Goal: Obtain resource: Download file/media

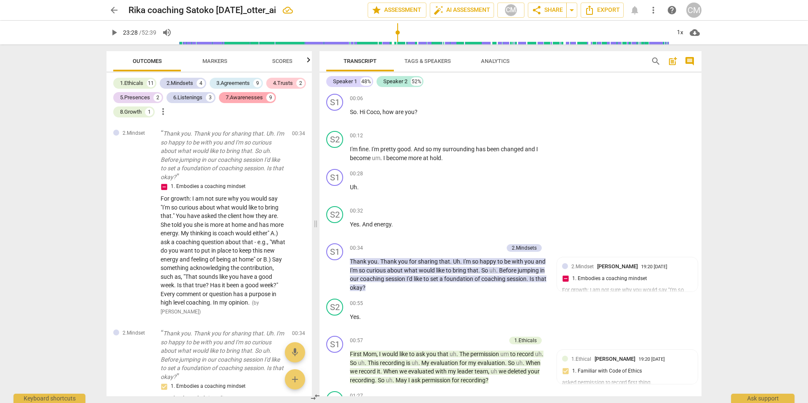
scroll to position [3799, 0]
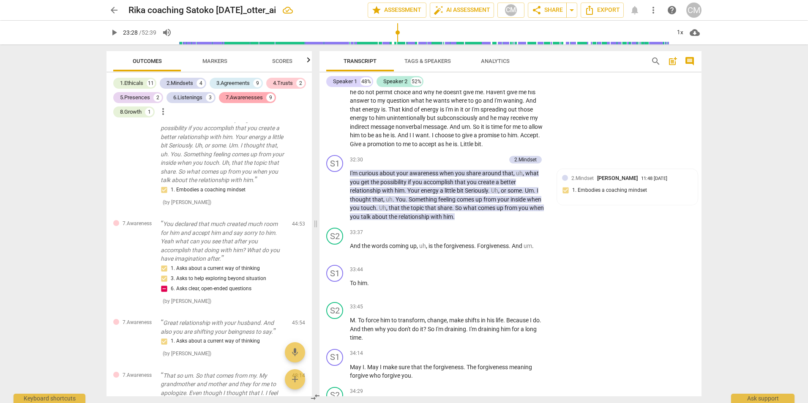
click at [246, 99] on div "7.Awarenesses" at bounding box center [244, 97] width 37 height 8
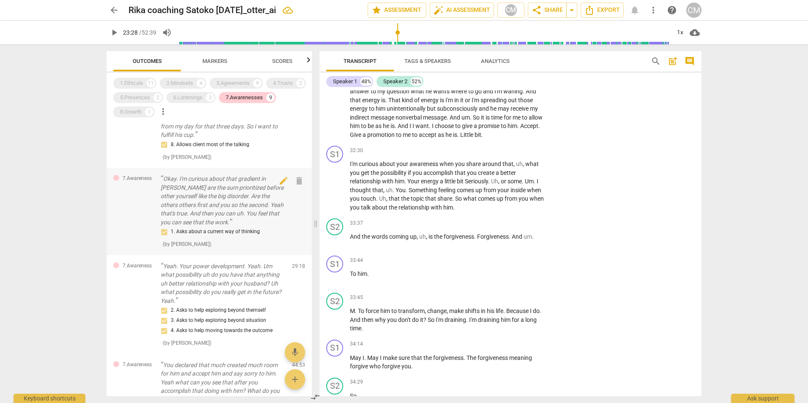
scroll to position [1270, 0]
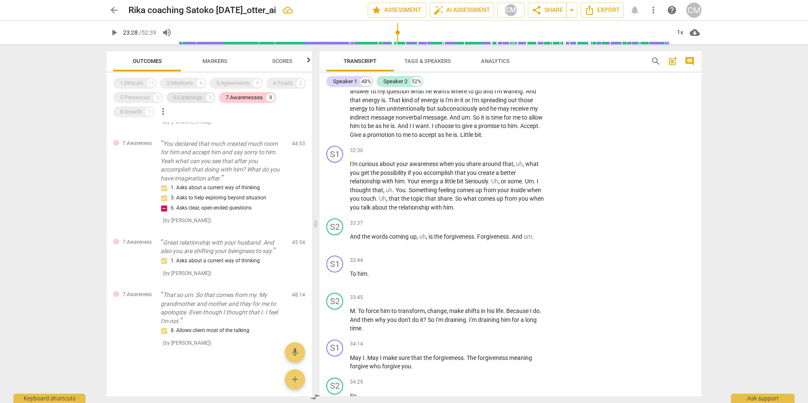
click at [183, 98] on div "6.Listenings" at bounding box center [187, 97] width 29 height 8
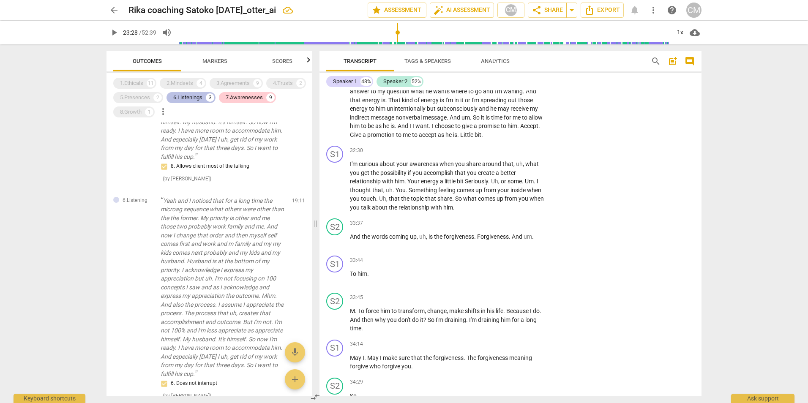
scroll to position [1898, 0]
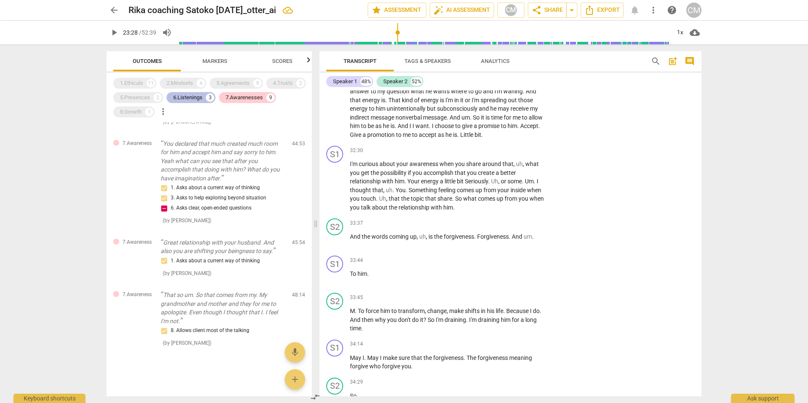
click at [183, 98] on div "6.Listenings" at bounding box center [187, 97] width 29 height 8
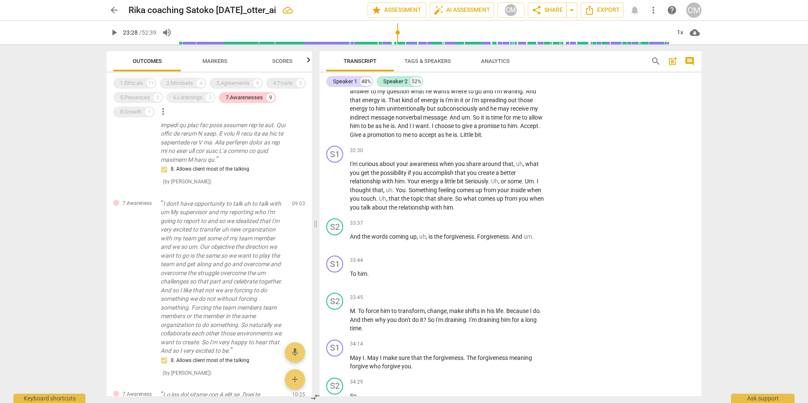
scroll to position [72, 0]
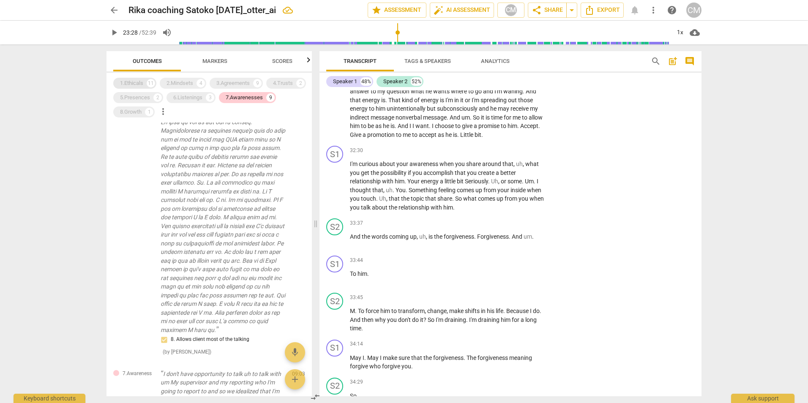
click at [133, 87] on div "1.Ethicals" at bounding box center [131, 83] width 23 height 8
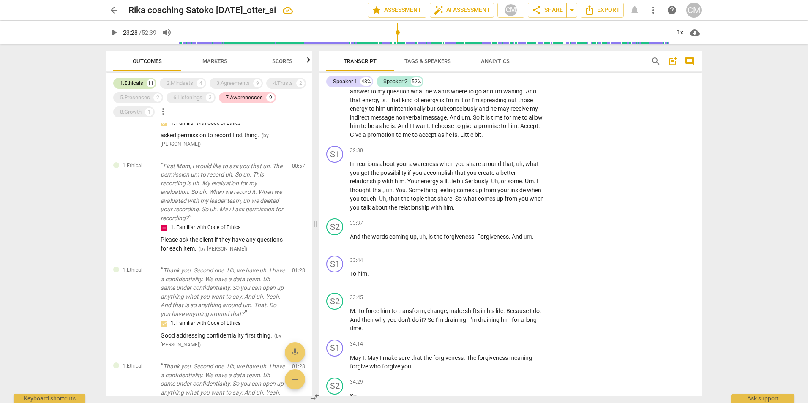
scroll to position [1420, 0]
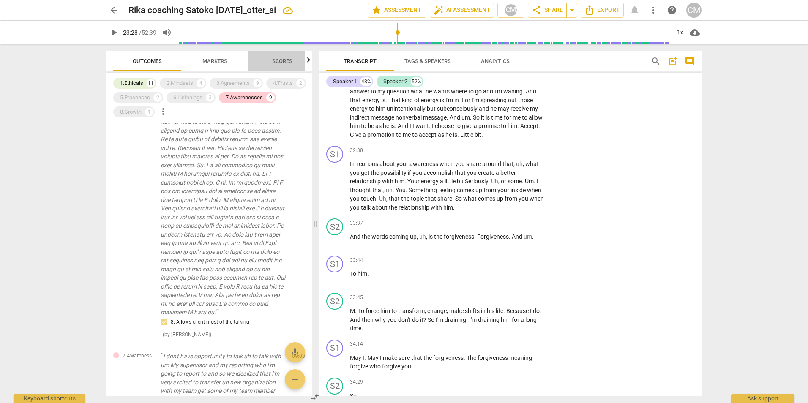
click at [286, 60] on span "Scores" at bounding box center [282, 61] width 20 height 6
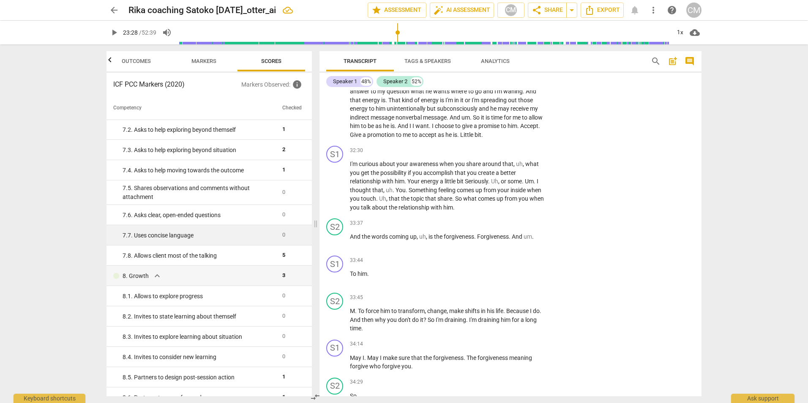
scroll to position [597, 0]
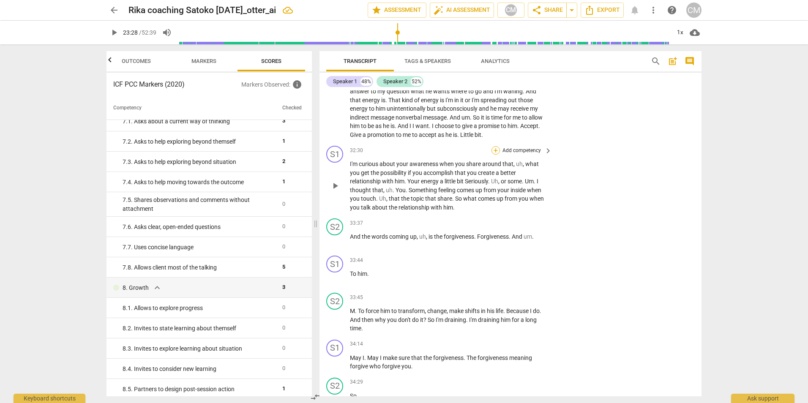
click at [497, 155] on div "+" at bounding box center [495, 150] width 8 height 8
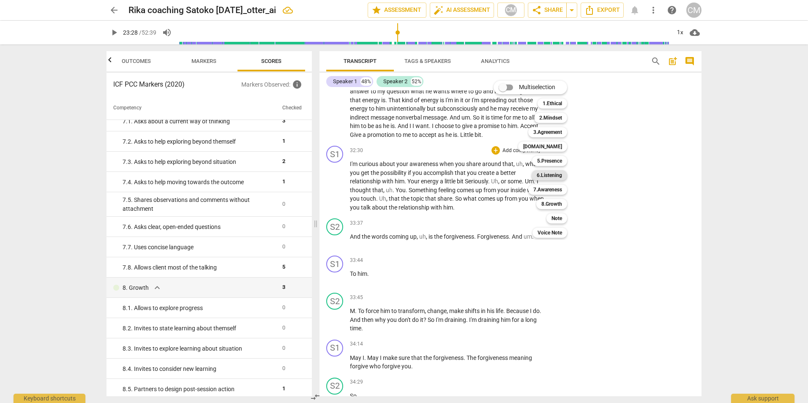
click at [551, 174] on b "6.Listening" at bounding box center [549, 175] width 25 height 10
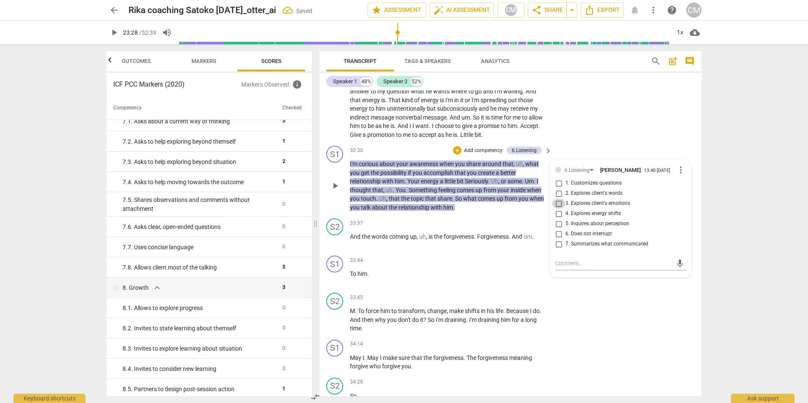
click at [556, 209] on input "3. Explores client's emotions" at bounding box center [559, 204] width 14 height 10
checkbox input "true"
click at [558, 219] on input "4. Explores energy shifts" at bounding box center [559, 214] width 14 height 10
checkbox input "true"
click at [572, 267] on textarea at bounding box center [613, 263] width 117 height 8
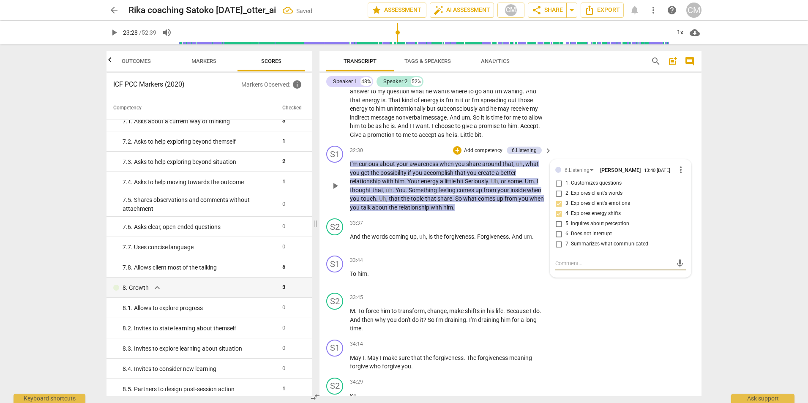
type textarea "G"
type textarea "Go"
type textarea "Goo"
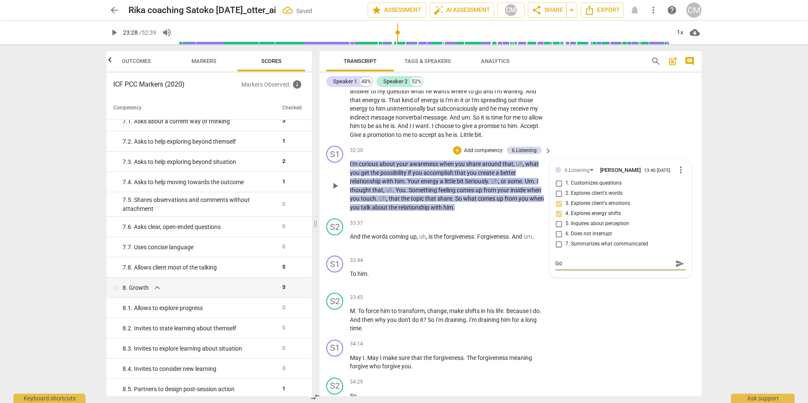
type textarea "Goo"
type textarea "Good"
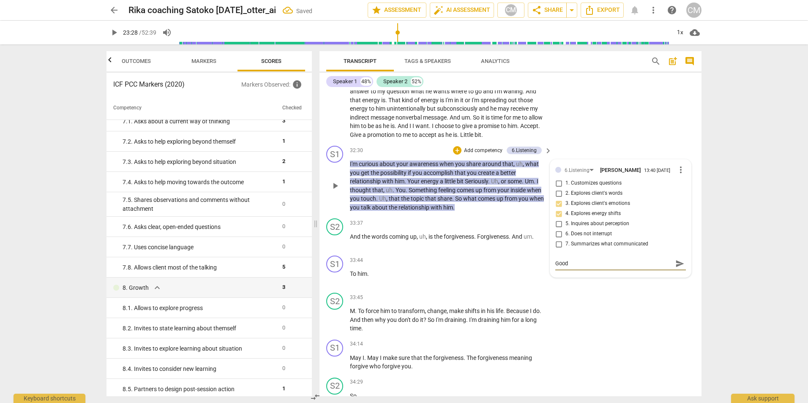
type textarea "Good w"
type textarea "Good wo"
type textarea "Good wor"
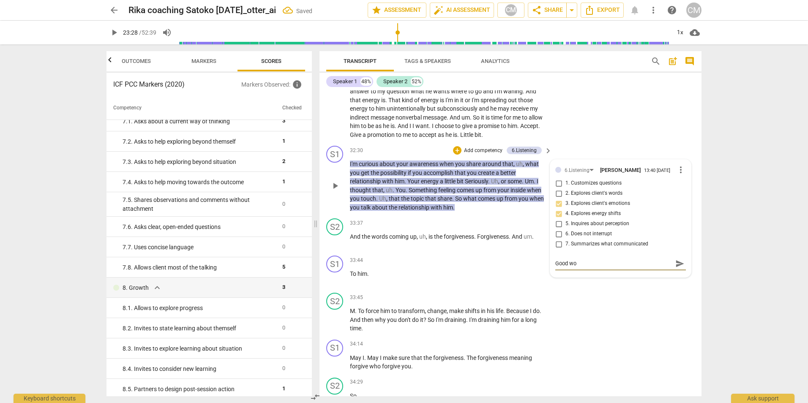
type textarea "Good wor"
type textarea "Good work"
type textarea "Good work!"
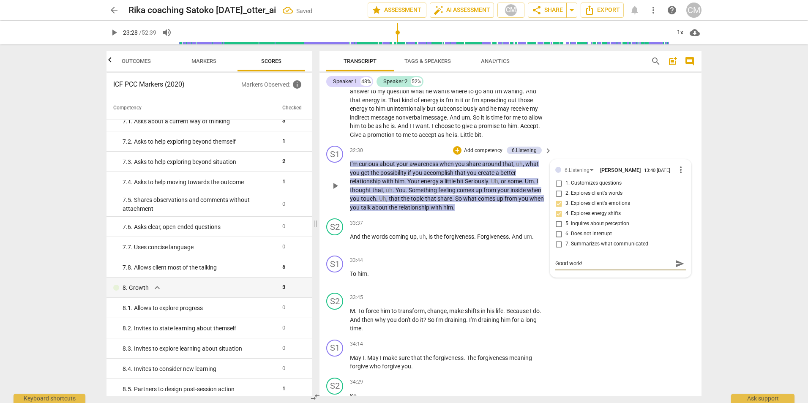
type textarea "Good work!"
click at [599, 135] on div "S2 play_arrow pause 30:44 + Add competency keyboard_arrow_right Allow other him…" at bounding box center [510, 93] width 382 height 99
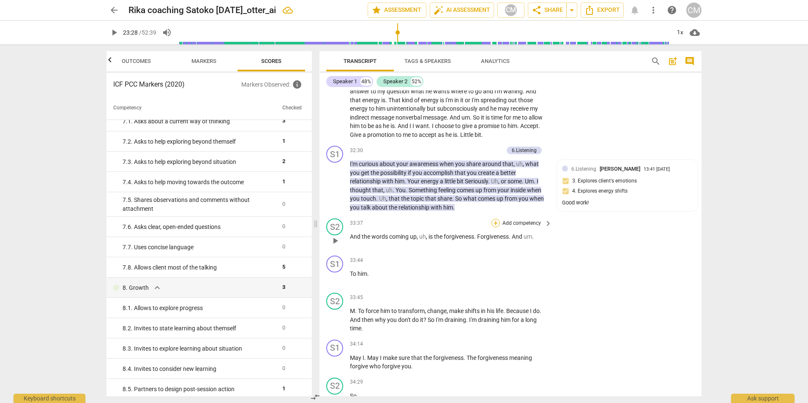
click at [495, 227] on div "+" at bounding box center [495, 223] width 8 height 8
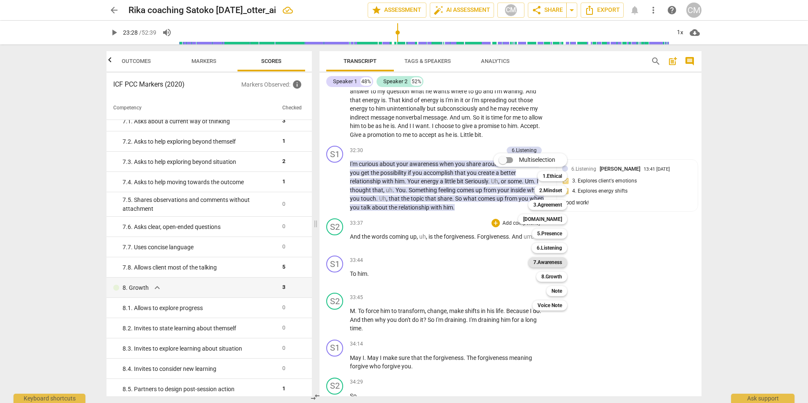
click at [550, 261] on b "7.Awareness" at bounding box center [547, 262] width 29 height 10
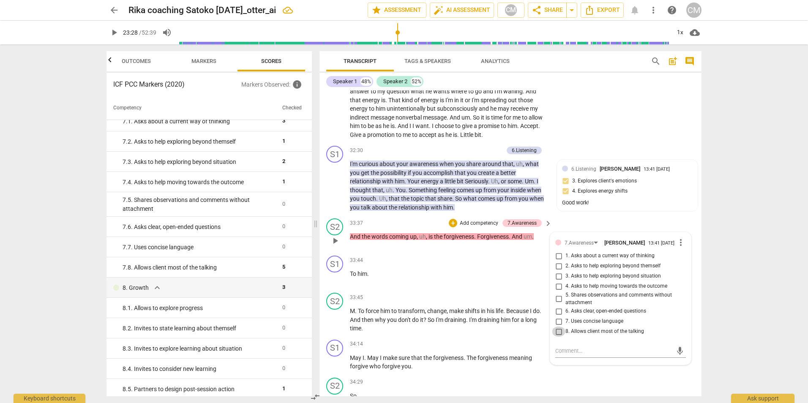
click at [558, 337] on input "8. Allows client most of the talking" at bounding box center [559, 332] width 14 height 10
checkbox input "true"
click at [598, 131] on div "S2 play_arrow pause 30:44 + Add competency keyboard_arrow_right Allow other him…" at bounding box center [510, 93] width 382 height 99
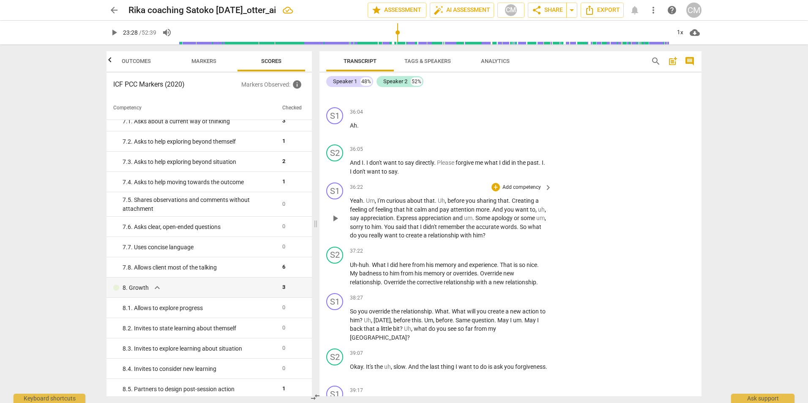
scroll to position [4507, 0]
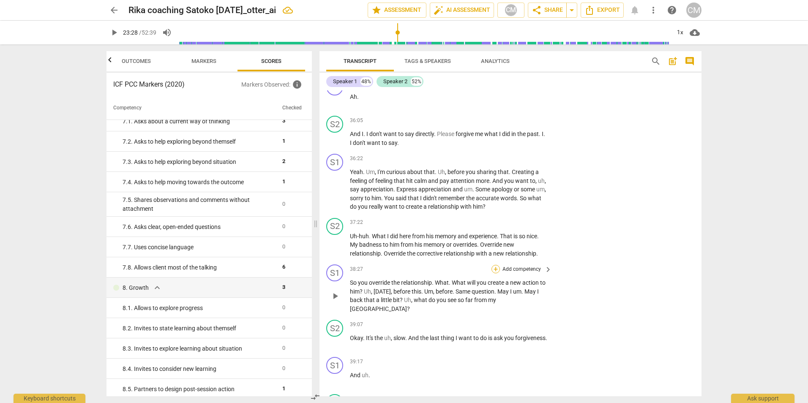
click at [495, 273] on div "+" at bounding box center [495, 269] width 8 height 8
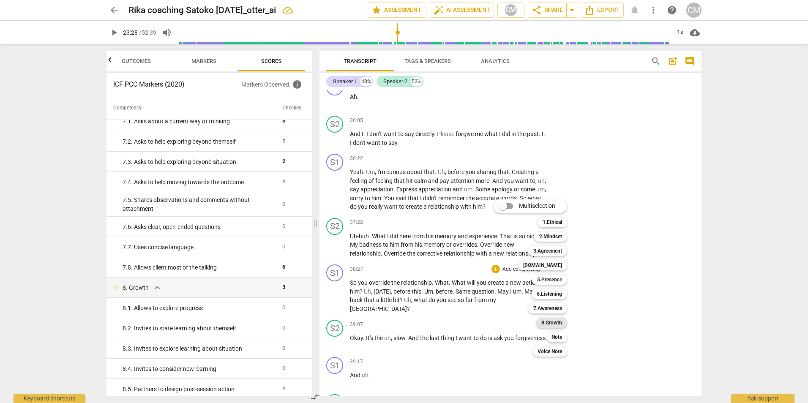
click at [553, 322] on b "8.Growth" at bounding box center [551, 323] width 21 height 10
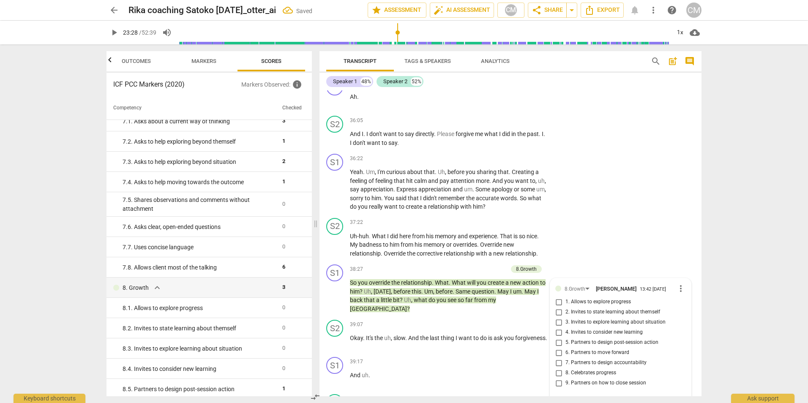
scroll to position [4678, 0]
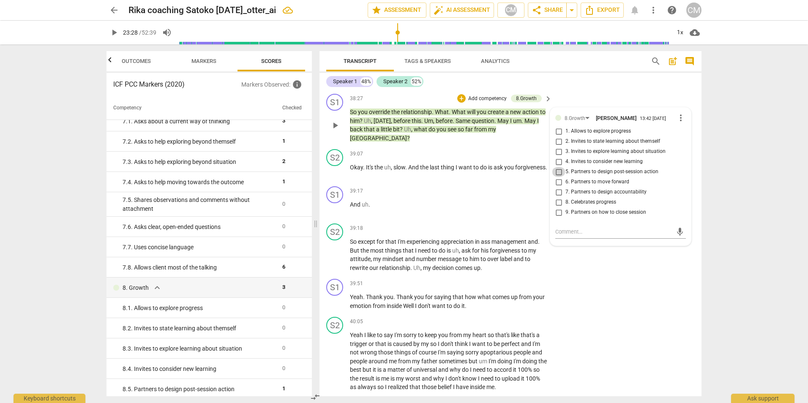
click at [556, 177] on input "5. Partners to design post-session action" at bounding box center [559, 172] width 14 height 10
checkbox input "true"
click at [556, 187] on input "6. Partners to move forward" at bounding box center [559, 182] width 14 height 10
checkbox input "true"
click at [638, 287] on div "S1 play_arrow pause 39:51 + Add competency keyboard_arrow_right Yeah . Thank yo…" at bounding box center [510, 294] width 382 height 38
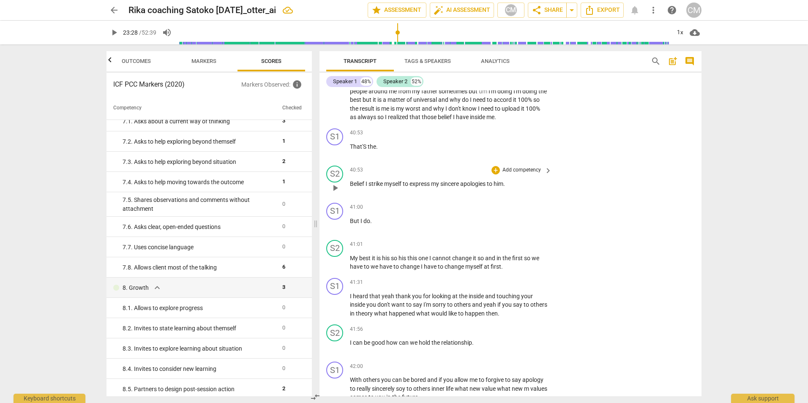
scroll to position [5016, 0]
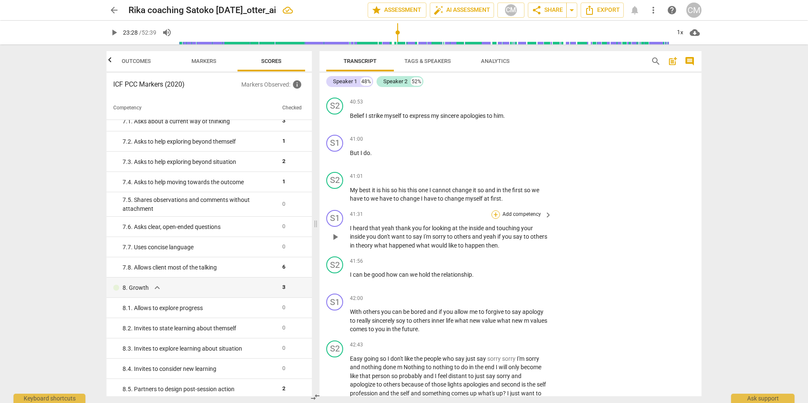
click at [495, 214] on div "+" at bounding box center [495, 214] width 8 height 8
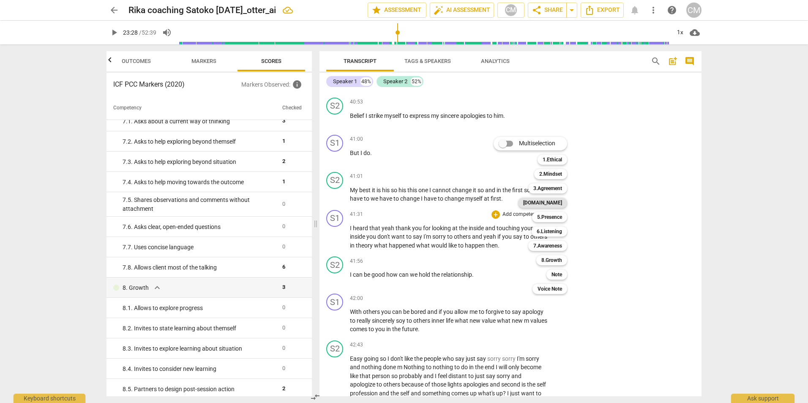
click at [551, 206] on b "[DOMAIN_NAME]" at bounding box center [542, 203] width 39 height 10
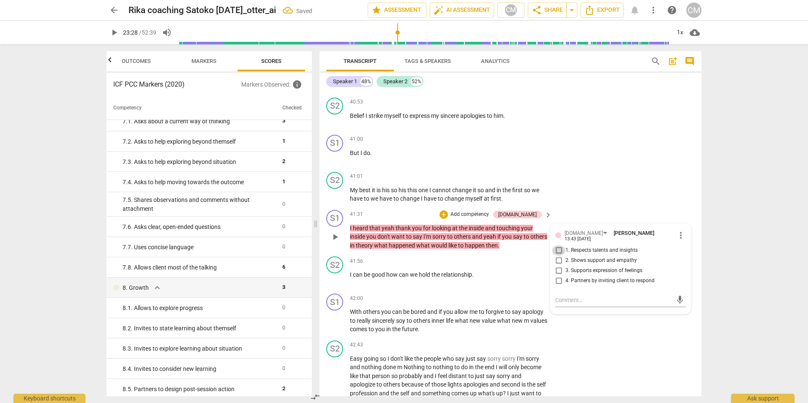
click at [558, 252] on input "1. Respects talents and insights" at bounding box center [559, 250] width 14 height 10
checkbox input "true"
click at [557, 260] on input "2. Shows support and empathy" at bounding box center [559, 261] width 14 height 10
checkbox input "true"
click at [589, 181] on div "S2 play_arrow pause 41:01 + Add competency keyboard_arrow_right My best it is h…" at bounding box center [510, 188] width 382 height 38
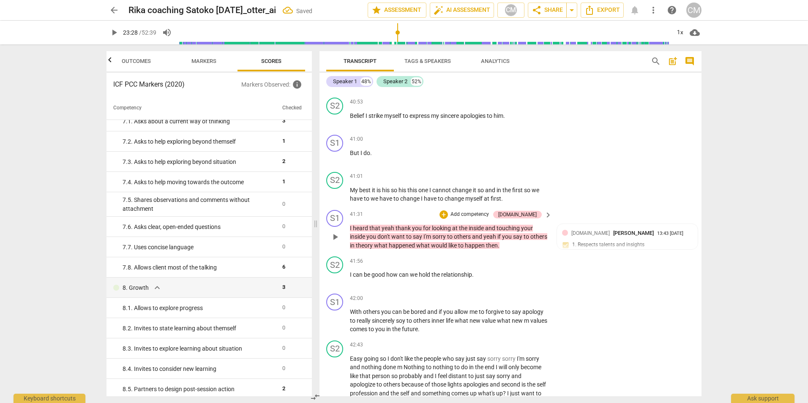
click at [469, 213] on div "+ Add competency" at bounding box center [464, 214] width 50 height 8
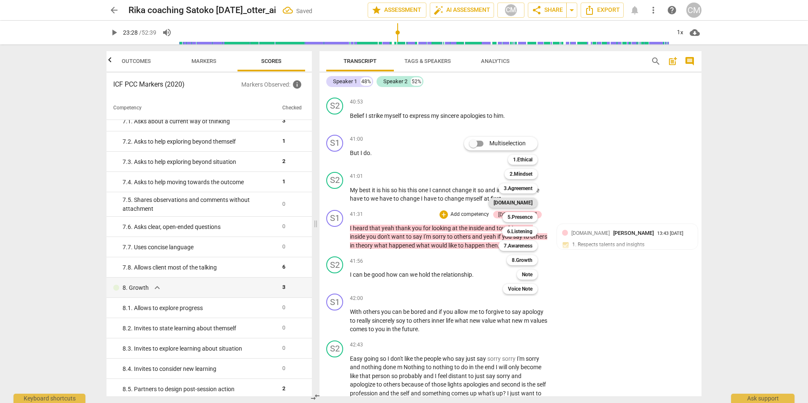
click at [518, 206] on b "[DOMAIN_NAME]" at bounding box center [512, 203] width 39 height 10
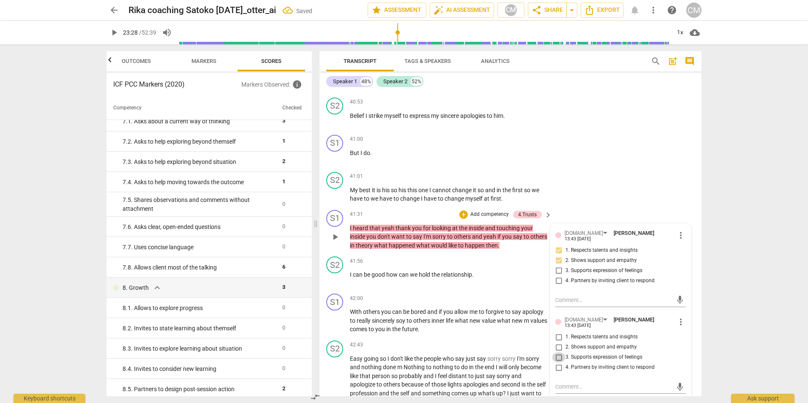
click at [559, 357] on input "3. Supports expression of feelings" at bounding box center [559, 357] width 14 height 10
checkbox input "true"
click at [574, 160] on div "S1 play_arrow pause 41:00 + Add competency keyboard_arrow_right But I do ." at bounding box center [510, 149] width 382 height 37
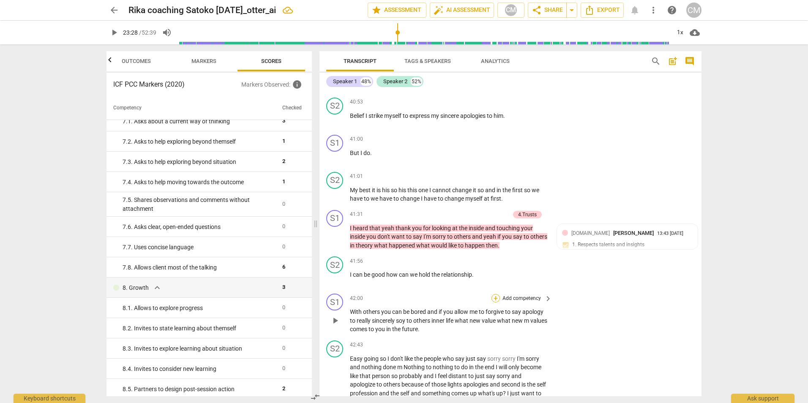
click at [494, 300] on div "+" at bounding box center [495, 298] width 8 height 8
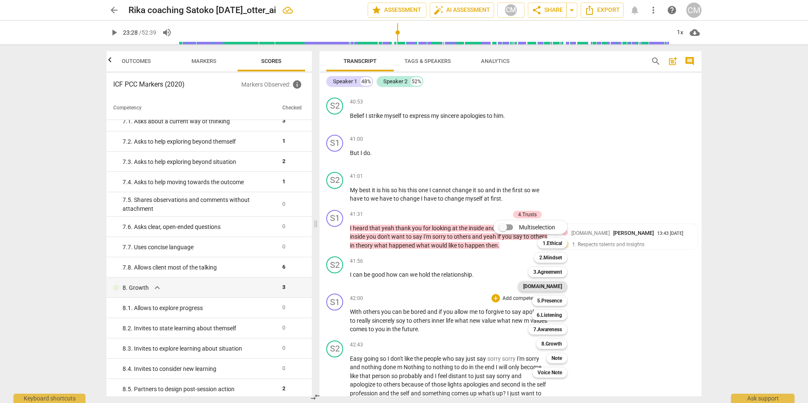
click at [557, 286] on b "[DOMAIN_NAME]" at bounding box center [542, 286] width 39 height 10
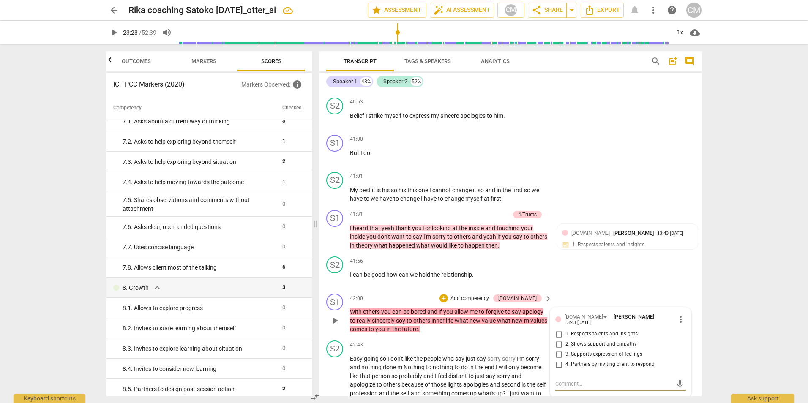
click at [558, 356] on input "3. Supports expression of feelings" at bounding box center [559, 354] width 14 height 10
checkbox input "true"
click at [448, 301] on div "+" at bounding box center [443, 298] width 8 height 8
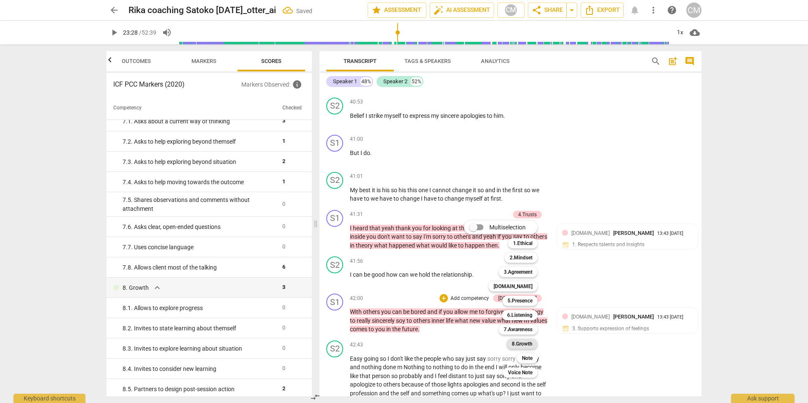
click at [525, 343] on b "8.Growth" at bounding box center [522, 344] width 21 height 10
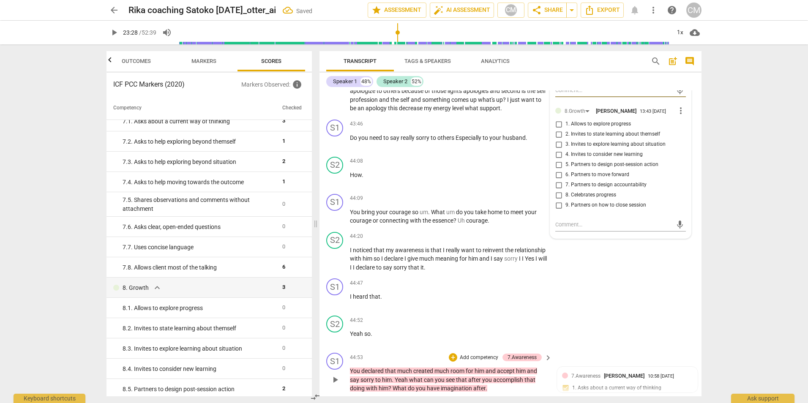
scroll to position [5312, 0]
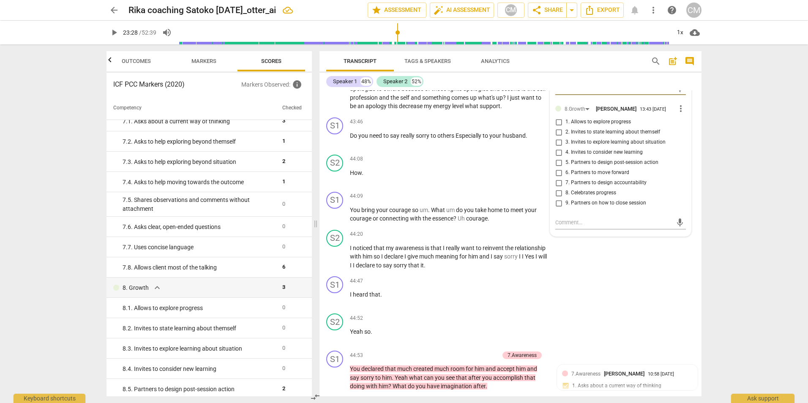
click at [557, 137] on input "2. Invites to state learning about themself" at bounding box center [559, 132] width 14 height 10
checkbox input "true"
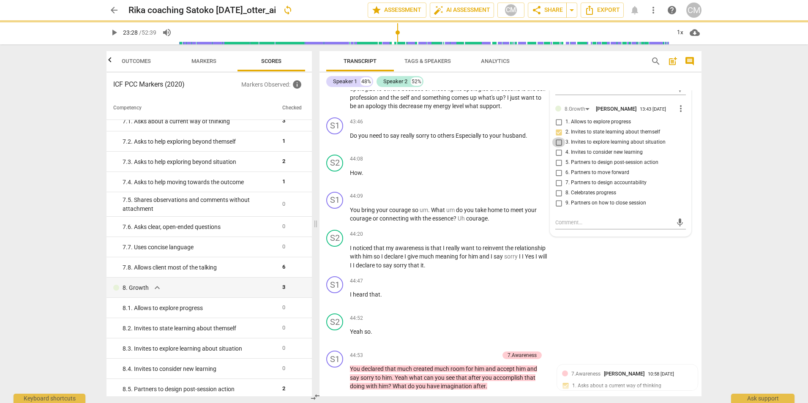
click at [559, 147] on input "3. Invites to explore learning about situation" at bounding box center [559, 142] width 14 height 10
checkbox input "true"
click at [557, 177] on input "6. Partners to move forward" at bounding box center [559, 173] width 14 height 10
checkbox input "true"
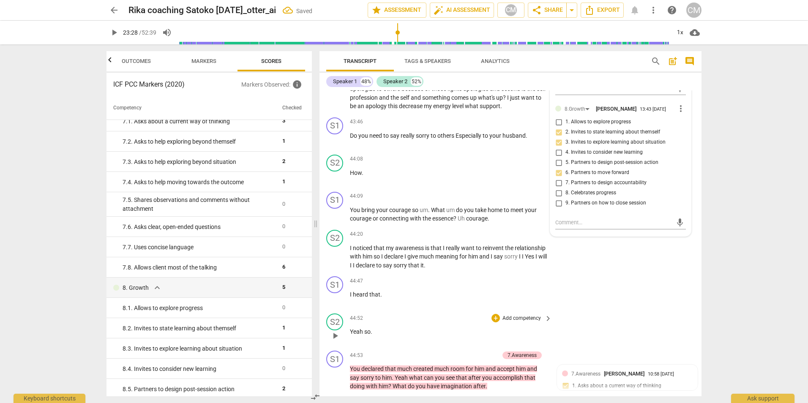
click at [601, 331] on div "S2 play_arrow pause 44:52 + Add competency keyboard_arrow_right Yeah so ." at bounding box center [510, 328] width 382 height 37
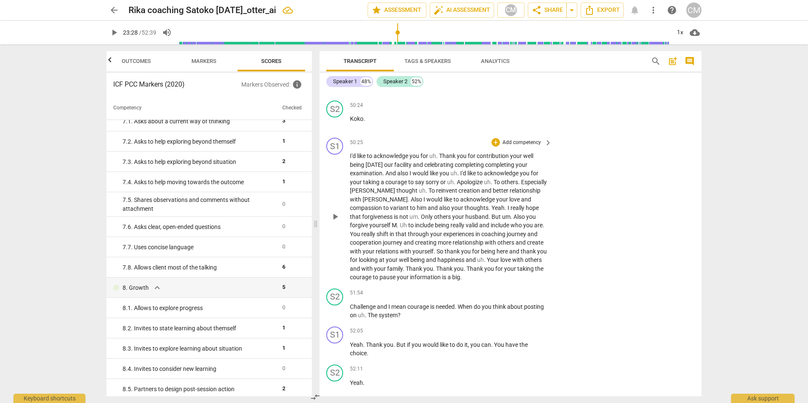
scroll to position [6664, 0]
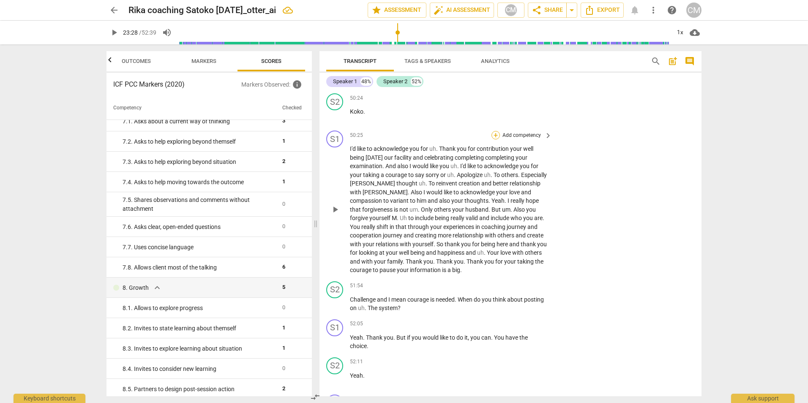
click at [495, 139] on div "+" at bounding box center [495, 135] width 8 height 8
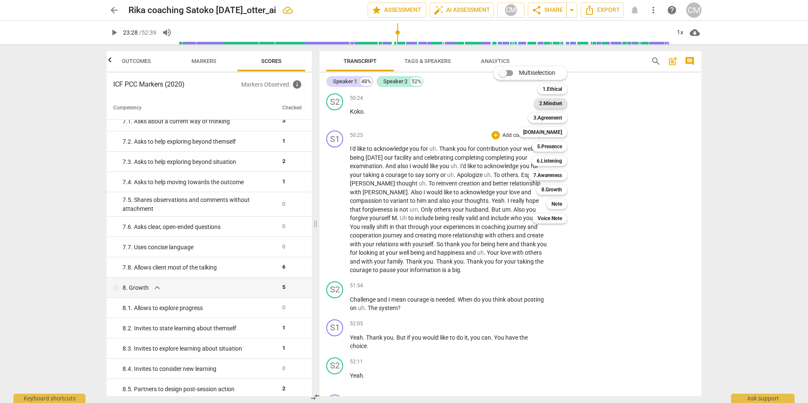
click at [555, 101] on b "2.Mindset" at bounding box center [550, 103] width 23 height 10
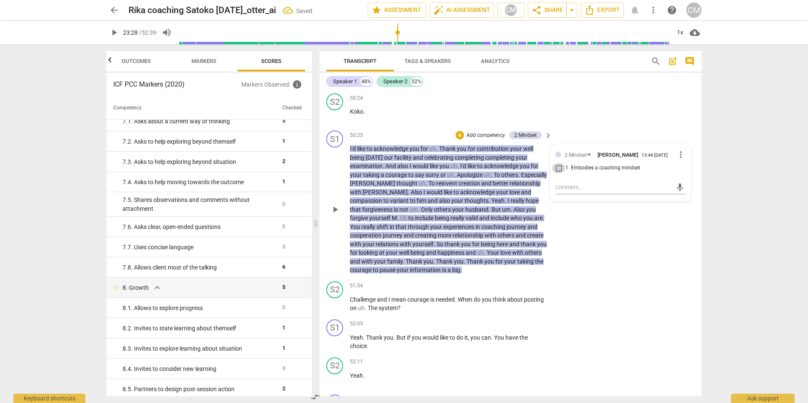
click at [558, 173] on input "1. Embodies a coaching mindset" at bounding box center [559, 168] width 14 height 10
checkbox input "true"
click at [460, 139] on div "+" at bounding box center [459, 135] width 8 height 8
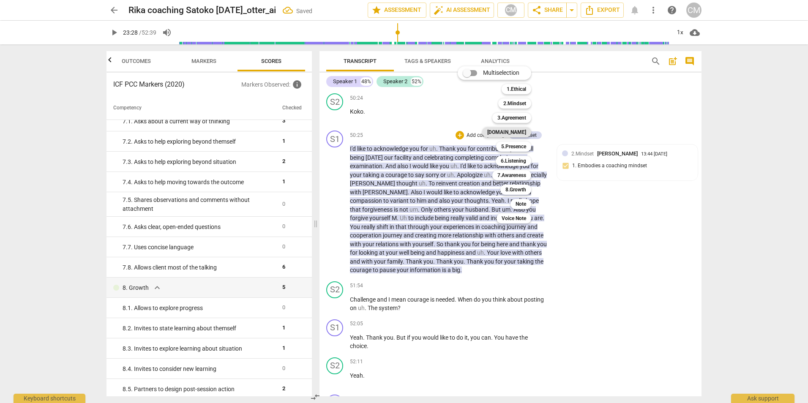
click at [524, 131] on b "[DOMAIN_NAME]" at bounding box center [506, 132] width 39 height 10
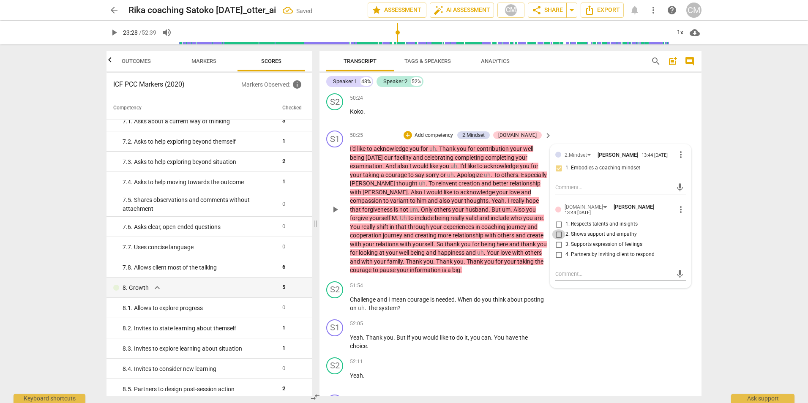
click at [558, 240] on input "2. Shows support and empathy" at bounding box center [559, 234] width 14 height 10
checkbox input "true"
click at [554, 229] on input "1. Respects talents and insights" at bounding box center [559, 224] width 14 height 10
checkbox input "true"
click at [412, 139] on div "+" at bounding box center [407, 135] width 8 height 8
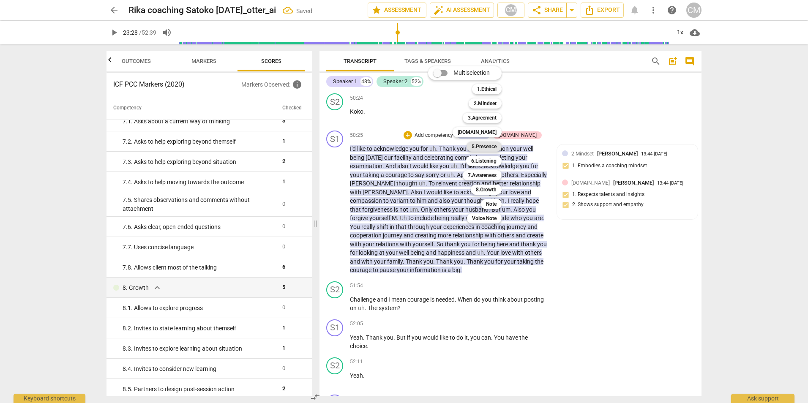
click at [492, 146] on b "5.Presence" at bounding box center [483, 147] width 25 height 10
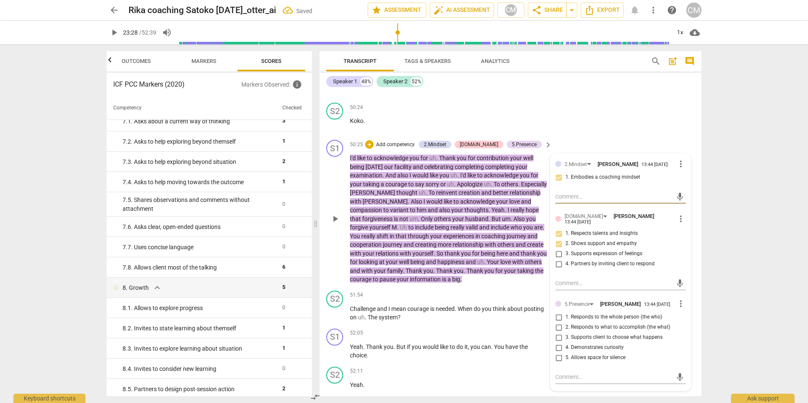
click at [558, 322] on input "1. Responds to the whole person (the who)" at bounding box center [559, 317] width 14 height 10
checkbox input "true"
click at [373, 146] on div "+" at bounding box center [369, 144] width 8 height 8
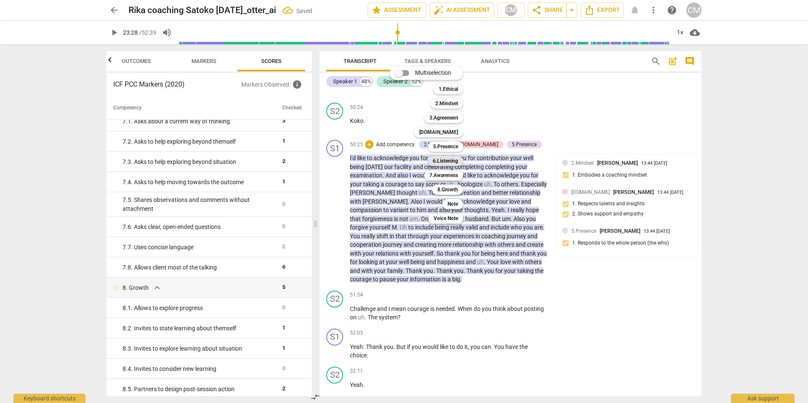
click at [453, 160] on b "6.Listening" at bounding box center [445, 161] width 25 height 10
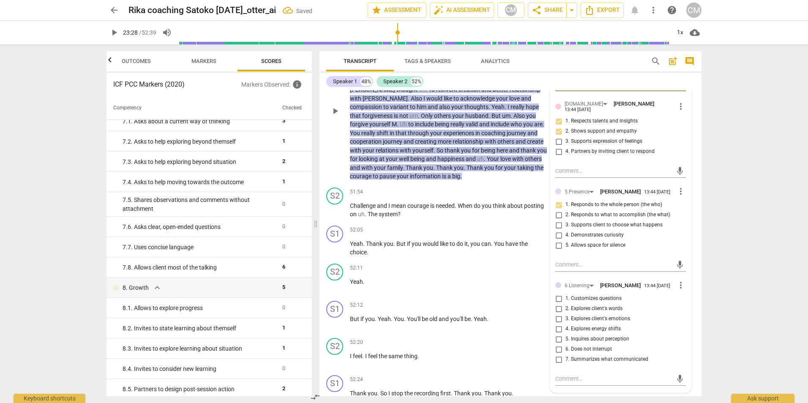
scroll to position [6820, 0]
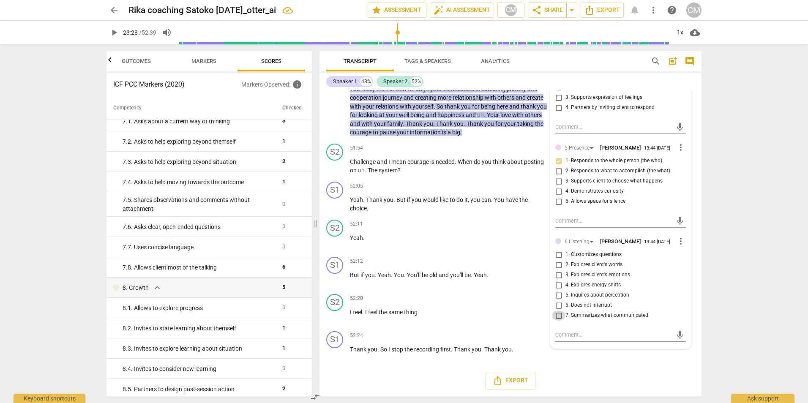
click at [557, 321] on input "7. Summarizes what communicated" at bounding box center [559, 316] width 14 height 10
checkbox input "true"
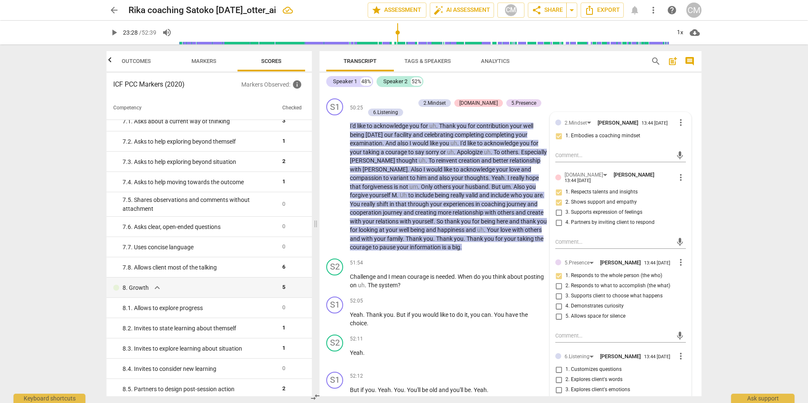
scroll to position [6567, 0]
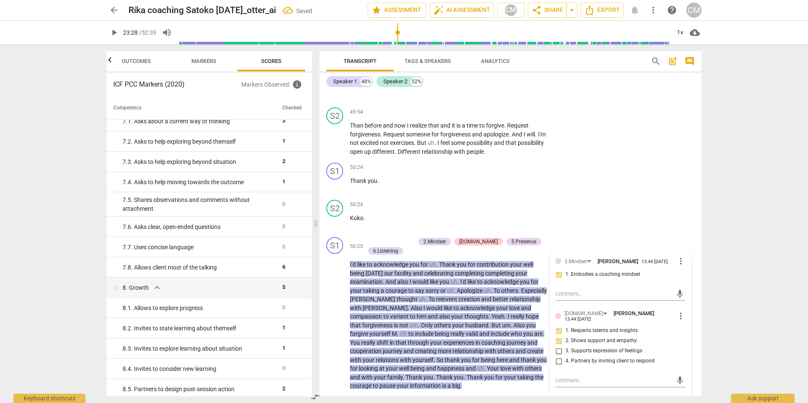
click at [721, 159] on div "arrow_back Rika coaching Satoko [DATE]_otter_ai Saved edit star Assessment auto…" at bounding box center [404, 201] width 808 height 403
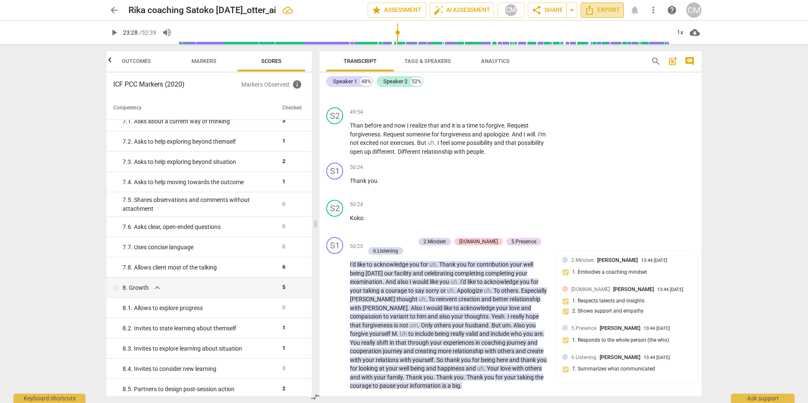
click at [589, 8] on icon "Export" at bounding box center [589, 10] width 10 height 10
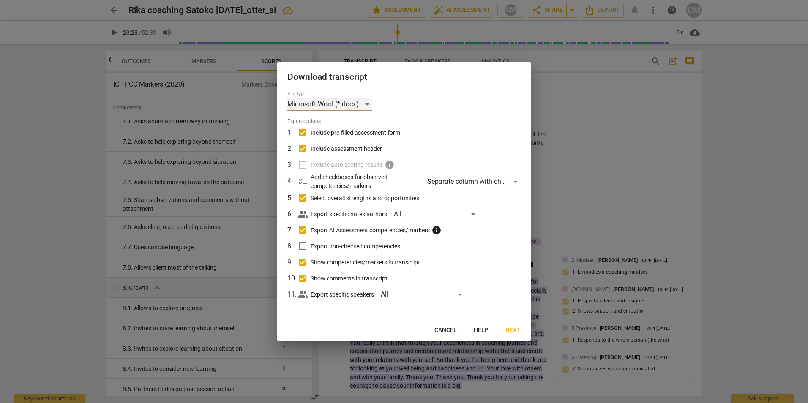
click at [371, 103] on div "Microsoft Word (*.docx)" at bounding box center [329, 105] width 85 height 14
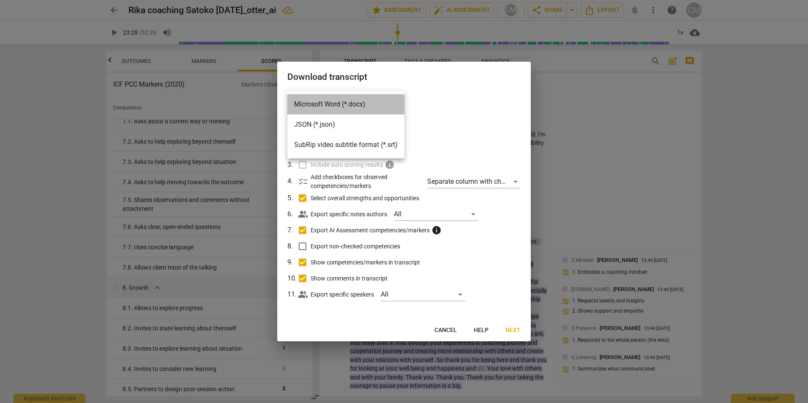
click at [346, 104] on li "Microsoft Word (*.docx)" at bounding box center [345, 104] width 117 height 20
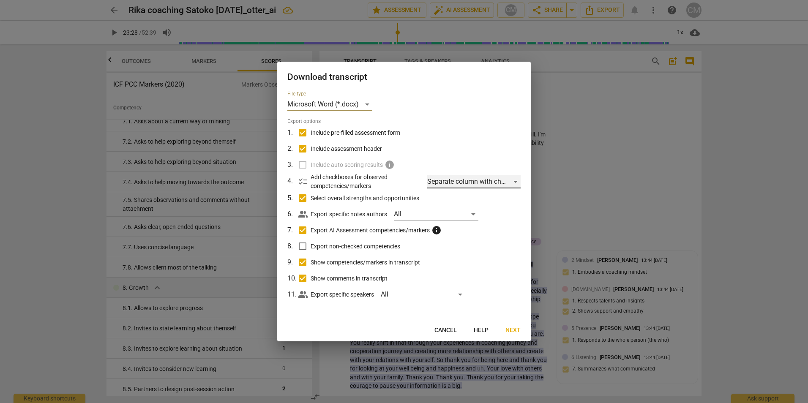
click at [511, 184] on div "Separate column with check marks" at bounding box center [473, 182] width 93 height 14
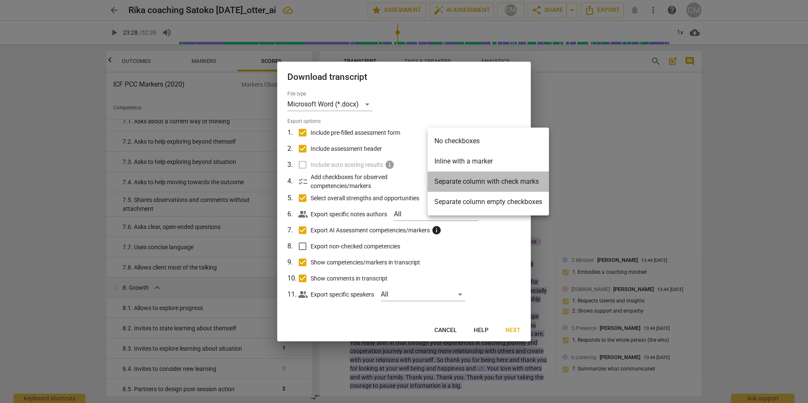
click at [511, 183] on li "Separate column with check marks" at bounding box center [488, 182] width 121 height 20
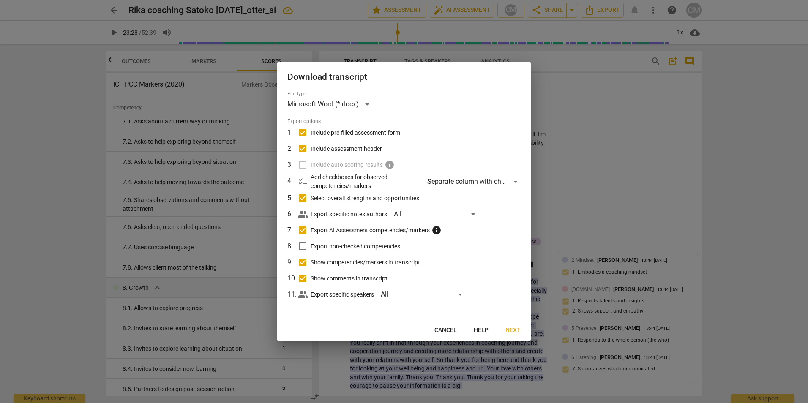
click at [517, 330] on span "Next" at bounding box center [512, 330] width 15 height 8
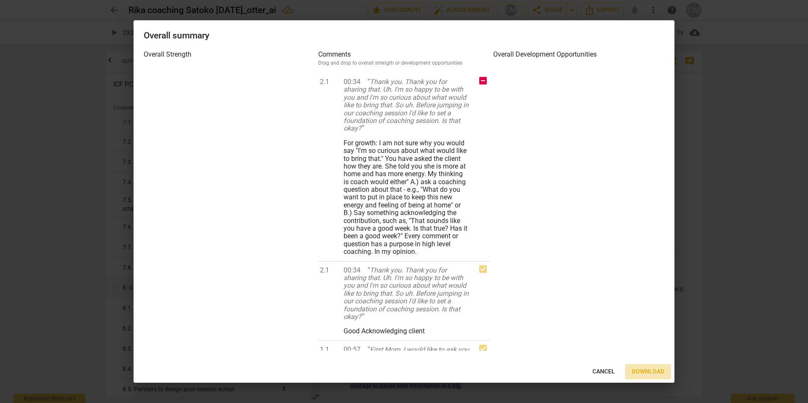
click at [644, 369] on span "Download" at bounding box center [648, 372] width 33 height 8
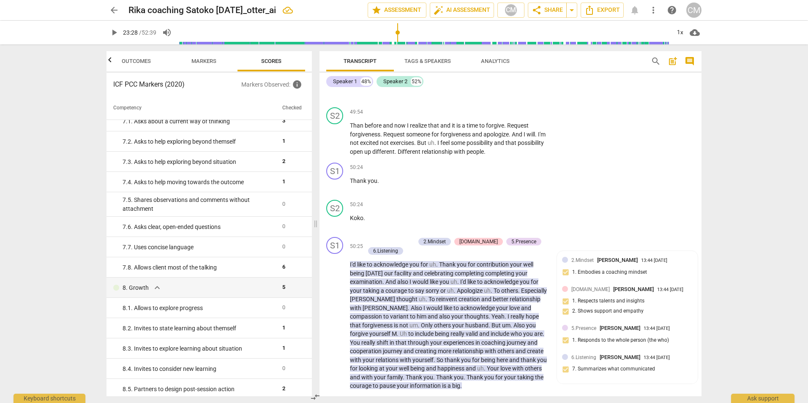
type input "1409"
